Goal: Task Accomplishment & Management: Manage account settings

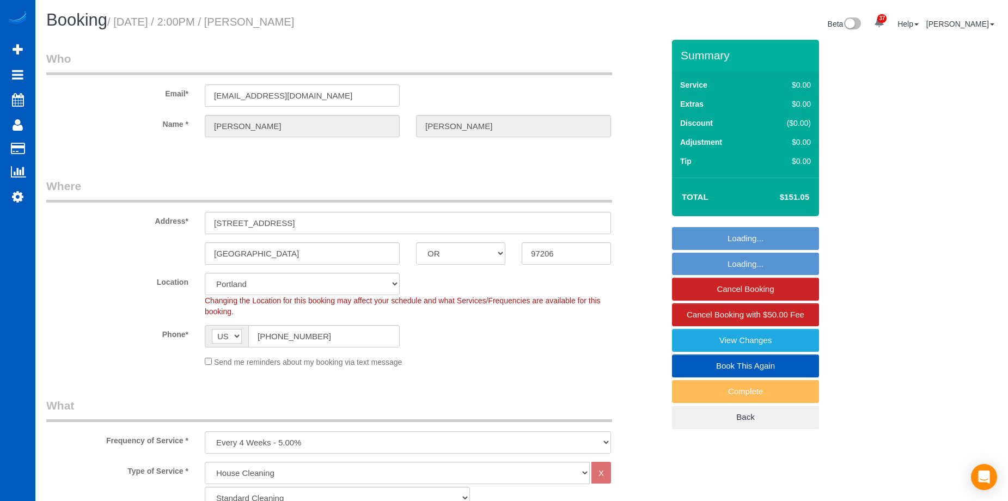
select select "OR"
select select "199"
select select "spot1"
select select "OR"
select select "199"
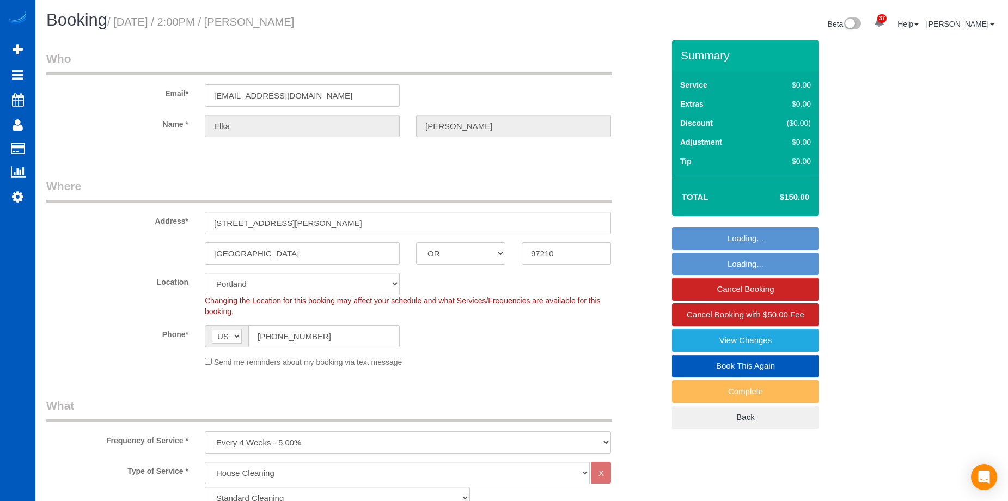
select select "spot1"
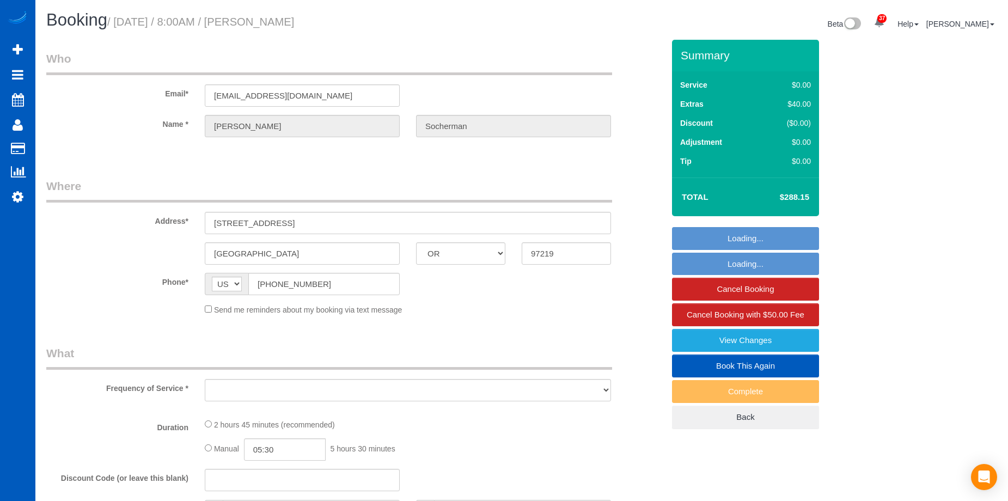
select select "OR"
select select "string:fspay-226f3c41-dcd0-4c48-a7bf-887226e874d0"
select select "number:8"
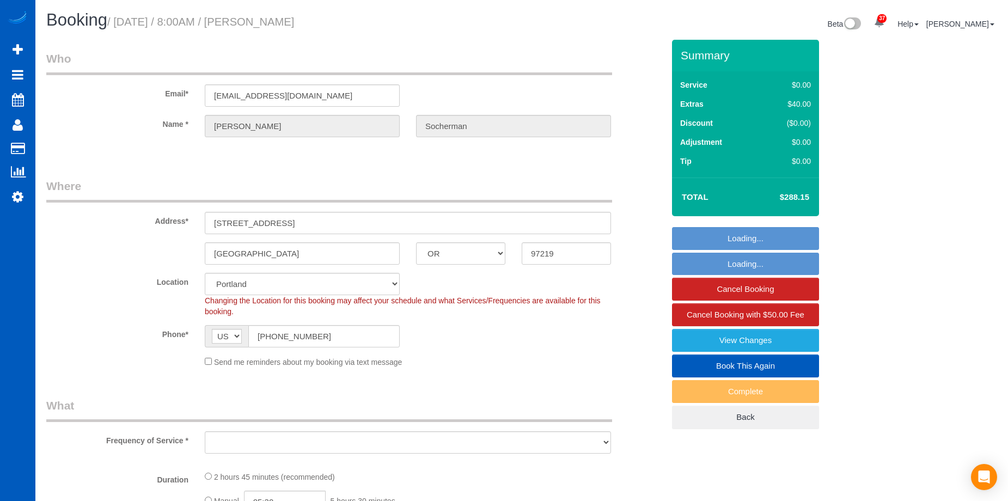
select select "object:974"
select select "199"
select select "2501"
select select "2"
select select "4"
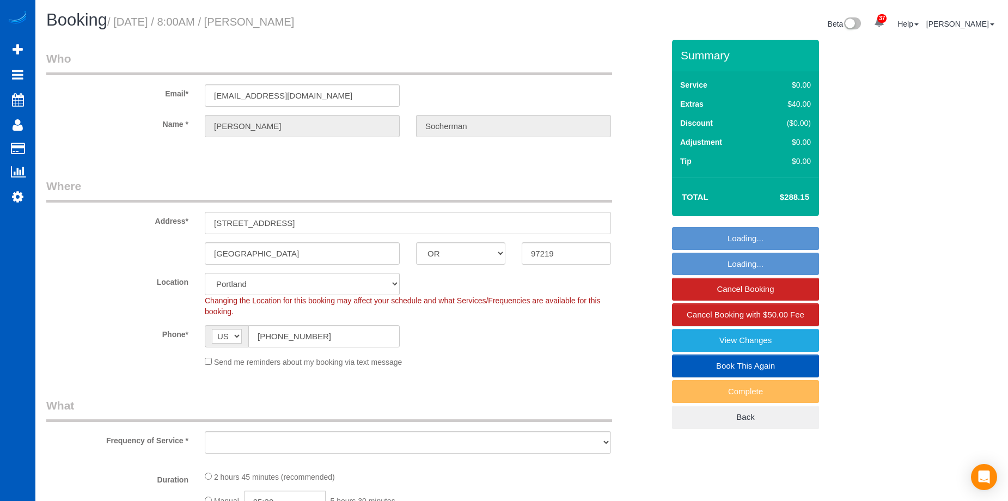
select select "spot1"
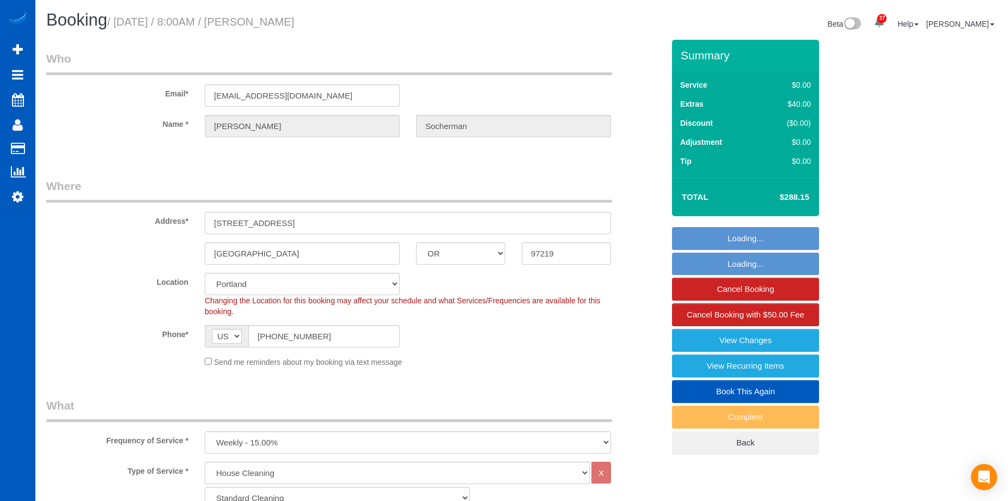
select select "object:1125"
select select "2501"
select select "2"
select select "4"
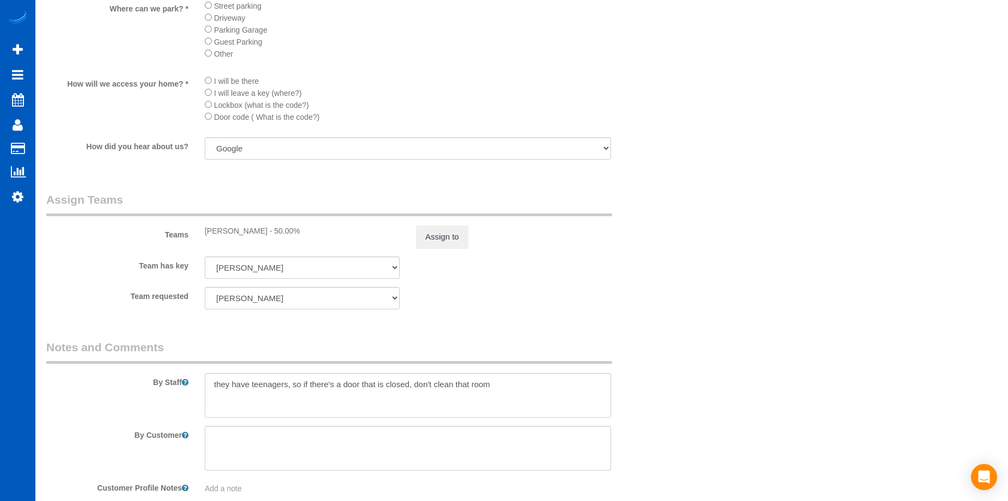
scroll to position [1252, 0]
